Goal: Task Accomplishment & Management: Manage account settings

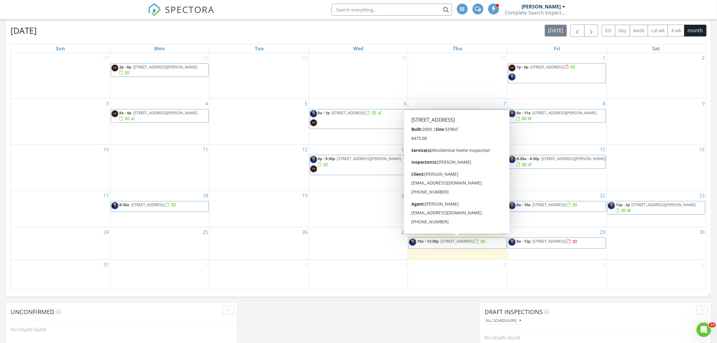
click at [451, 239] on span "6820 Mahogany Dr, Galena 43021" at bounding box center [458, 240] width 34 height 5
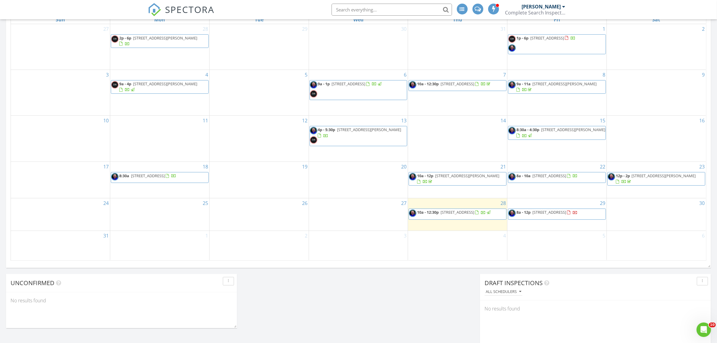
scroll to position [302, 0]
